Goal: Task Accomplishment & Management: Complete application form

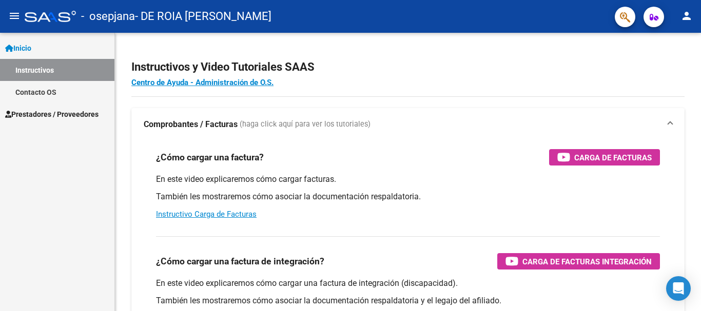
click at [27, 41] on link "Inicio" at bounding box center [57, 48] width 114 height 22
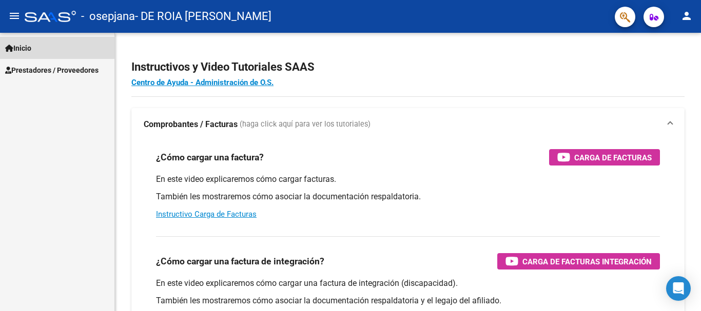
click at [31, 46] on span "Inicio" at bounding box center [18, 48] width 26 height 11
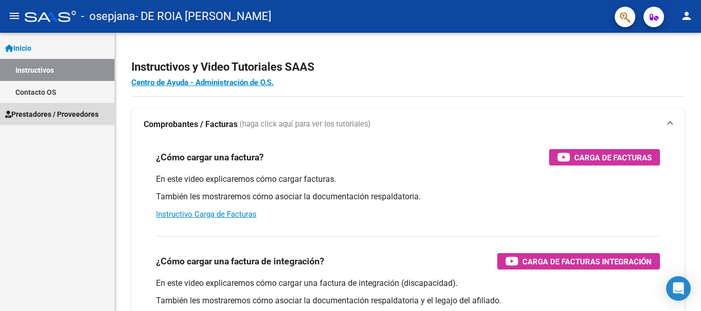
click at [75, 113] on span "Prestadores / Proveedores" at bounding box center [51, 114] width 93 height 11
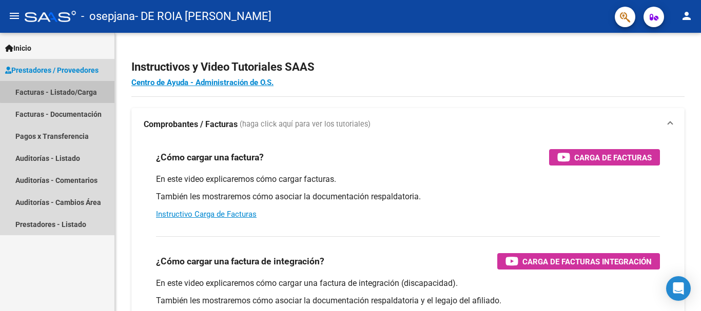
click at [87, 89] on link "Facturas - Listado/Carga" at bounding box center [57, 92] width 114 height 22
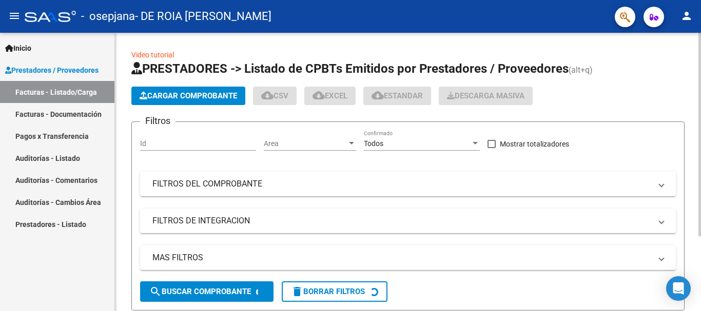
click at [165, 96] on span "Cargar Comprobante" at bounding box center [188, 95] width 97 height 9
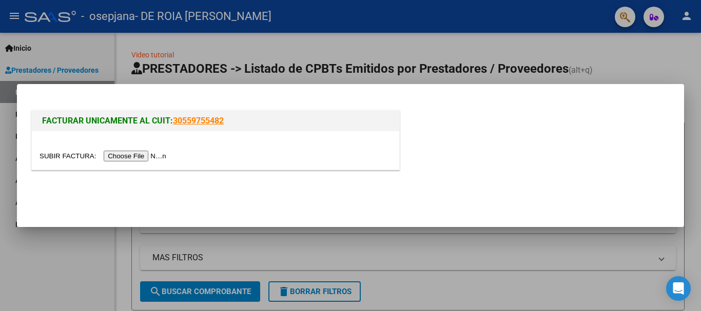
click at [143, 155] on input "file" at bounding box center [105, 156] width 130 height 11
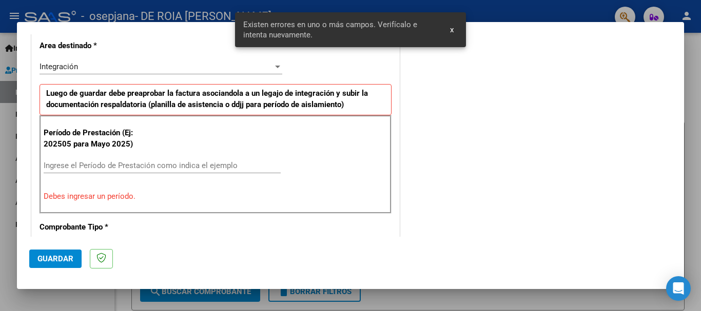
scroll to position [237, 0]
click at [96, 162] on input "Ingrese el Período de Prestación como indica el ejemplo" at bounding box center [162, 165] width 237 height 9
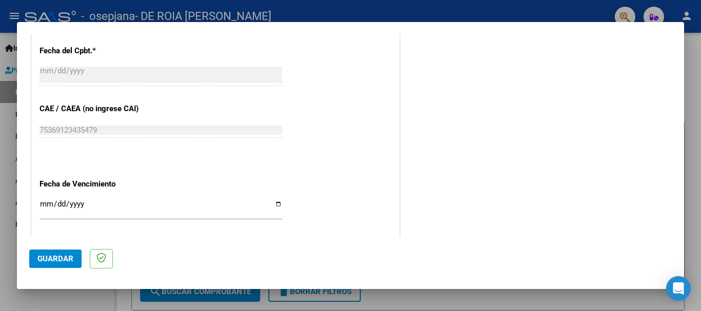
scroll to position [596, 0]
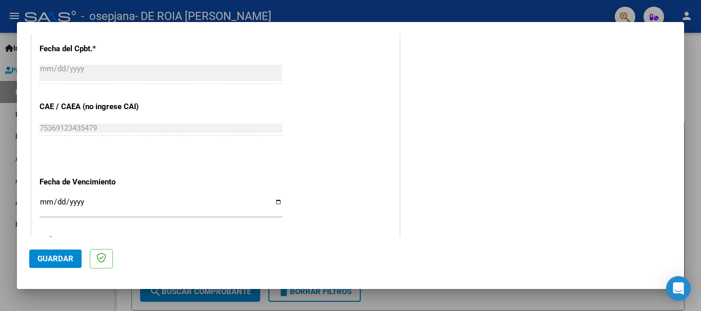
type input "202508"
click at [48, 195] on div "Ingresar la fecha" at bounding box center [161, 206] width 243 height 22
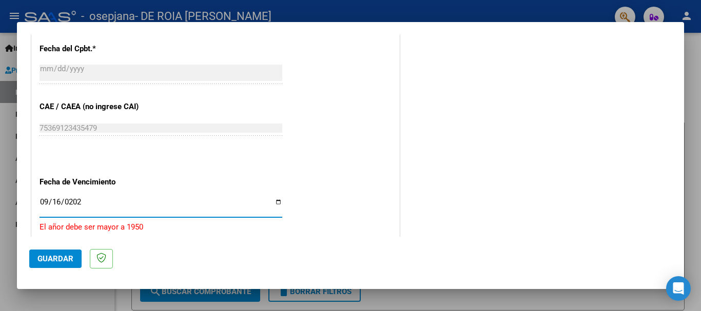
type input "[DATE]"
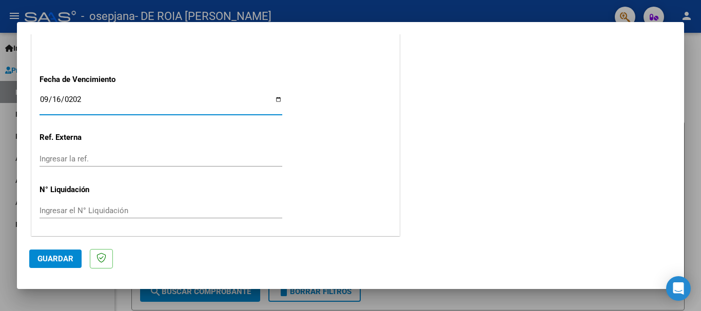
scroll to position [700, 0]
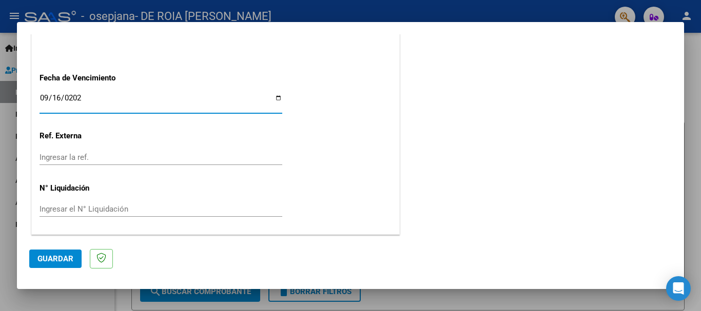
click at [62, 256] on span "Guardar" at bounding box center [55, 258] width 36 height 9
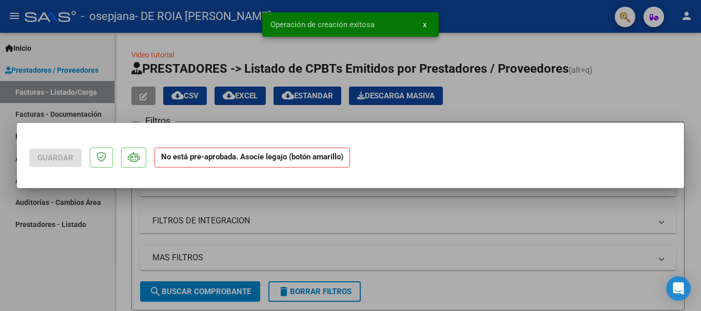
scroll to position [0, 0]
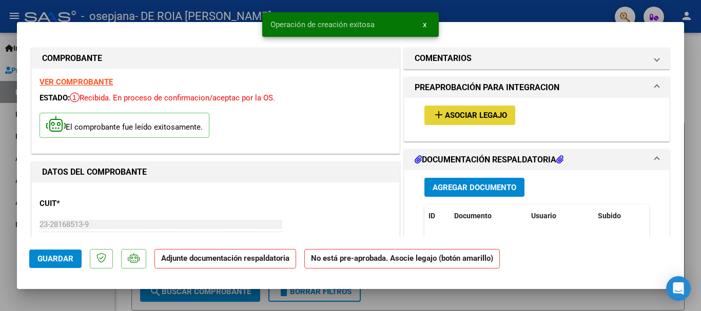
click at [471, 114] on span "Asociar Legajo" at bounding box center [476, 115] width 62 height 9
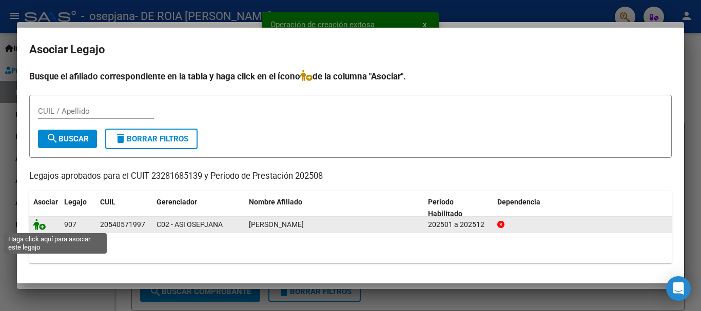
click at [43, 229] on icon at bounding box center [39, 224] width 12 height 11
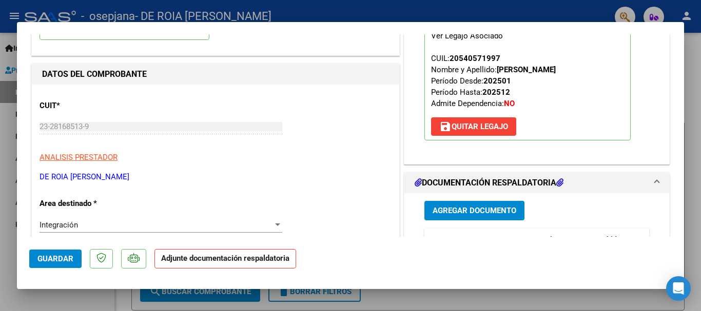
scroll to position [103, 0]
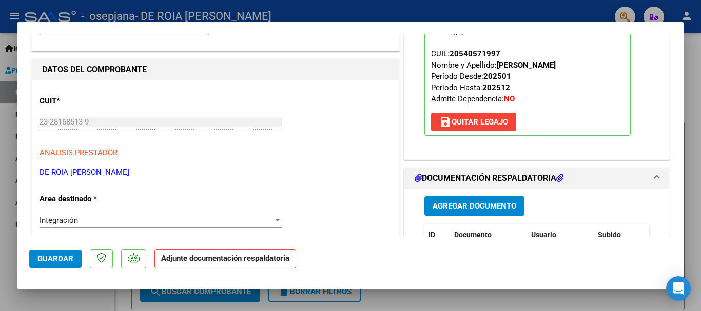
click at [226, 257] on strong "Adjunte documentación respaldatoria" at bounding box center [225, 258] width 128 height 9
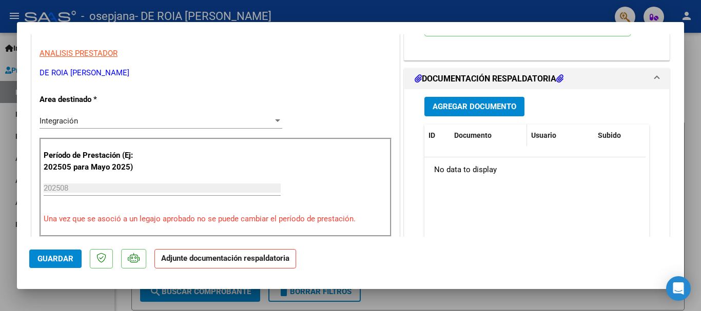
scroll to position [203, 0]
click at [489, 109] on span "Agregar Documento" at bounding box center [474, 106] width 84 height 9
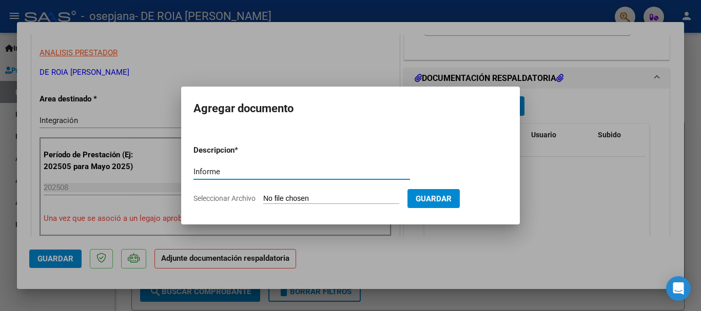
type input "Informe"
click at [302, 200] on input "Seleccionar Archivo" at bounding box center [331, 199] width 136 height 10
type input "C:\fakepath\Informe [PERSON_NAME]docx"
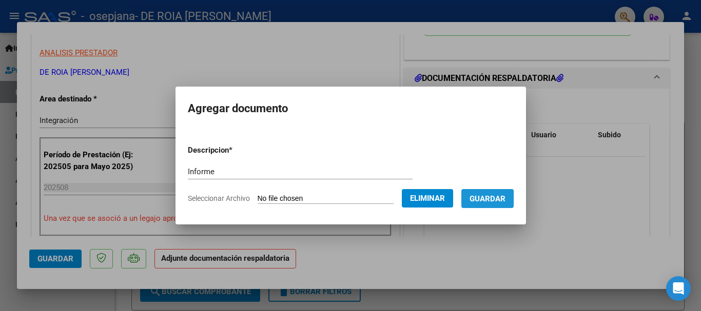
click at [496, 203] on span "Guardar" at bounding box center [487, 198] width 36 height 9
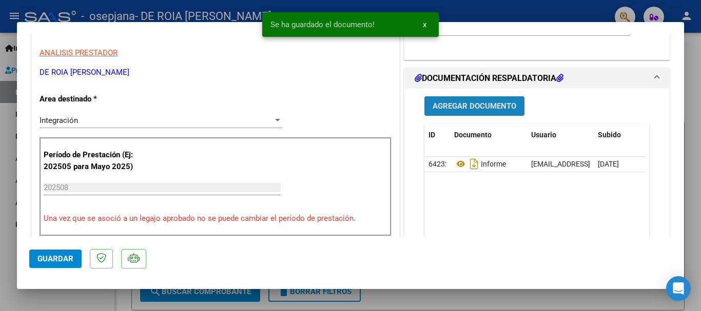
click at [480, 108] on span "Agregar Documento" at bounding box center [474, 106] width 84 height 9
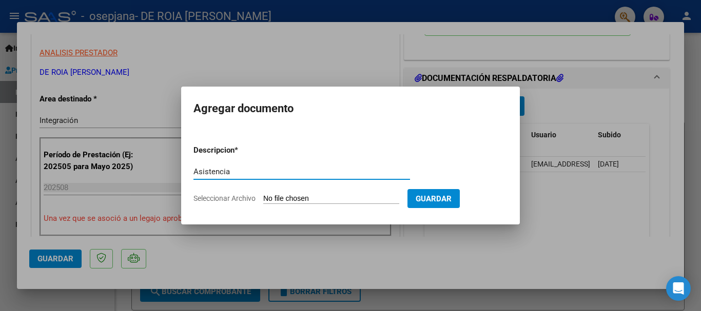
type input "Asistencia"
click at [341, 198] on input "Seleccionar Archivo" at bounding box center [331, 199] width 136 height 10
type input "C:\fakepath\asistencia Agosoto .pdf"
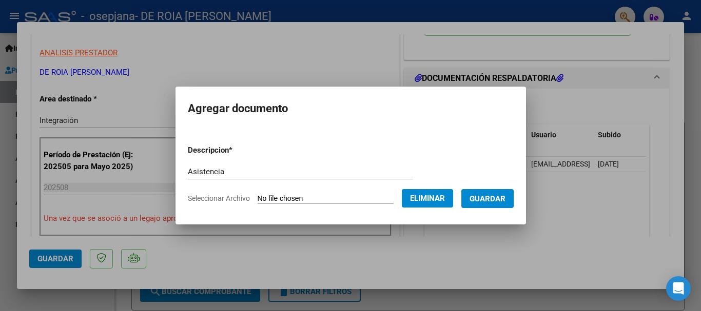
click at [502, 198] on span "Guardar" at bounding box center [487, 198] width 36 height 9
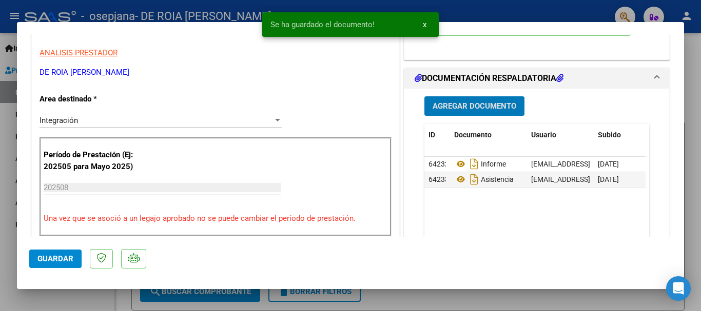
click at [57, 266] on button "Guardar" at bounding box center [55, 259] width 52 height 18
click at [430, 23] on button "x" at bounding box center [425, 24] width 20 height 18
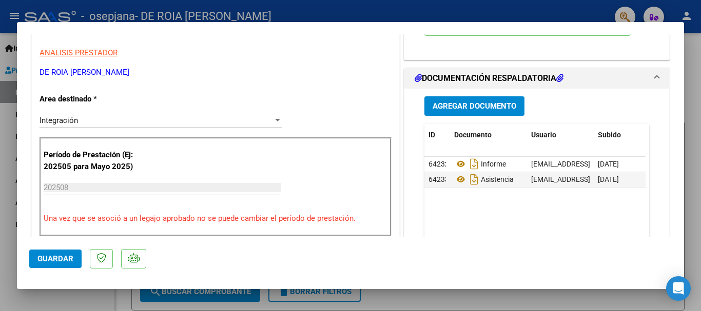
click at [47, 251] on button "Guardar" at bounding box center [55, 259] width 52 height 18
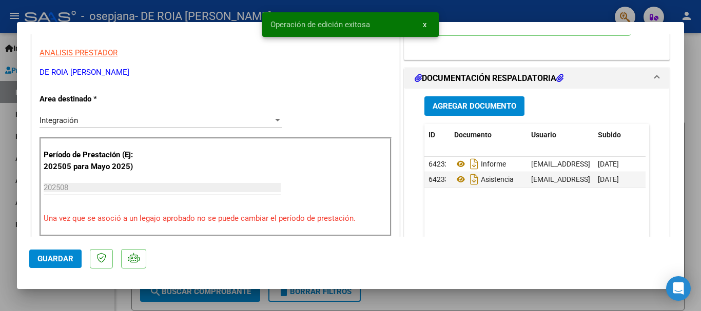
click at [387, 298] on div at bounding box center [350, 155] width 701 height 311
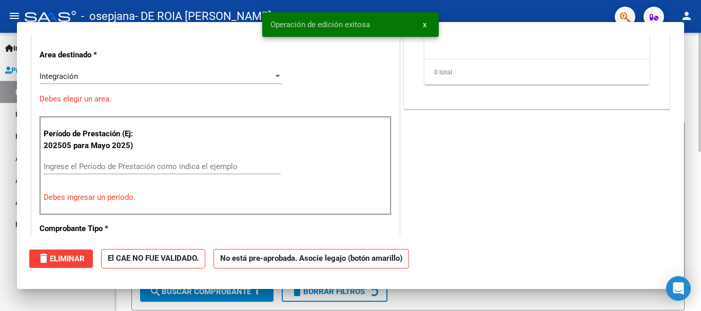
scroll to position [0, 0]
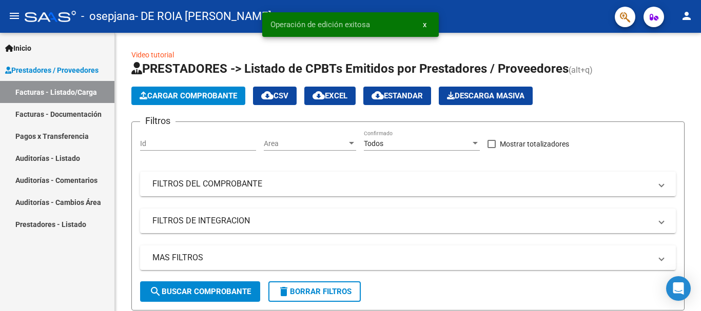
click at [63, 115] on link "Facturas - Documentación" at bounding box center [57, 114] width 114 height 22
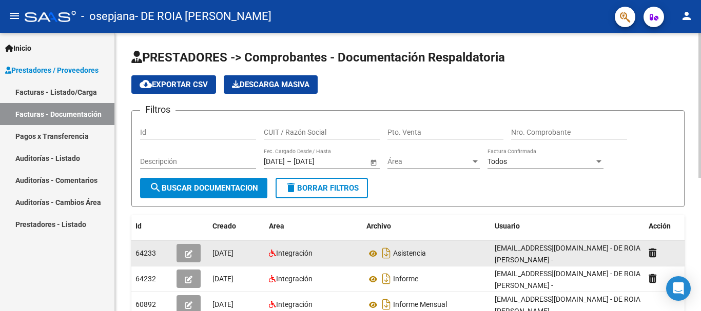
scroll to position [51, 0]
